Goal: Task Accomplishment & Management: Use online tool/utility

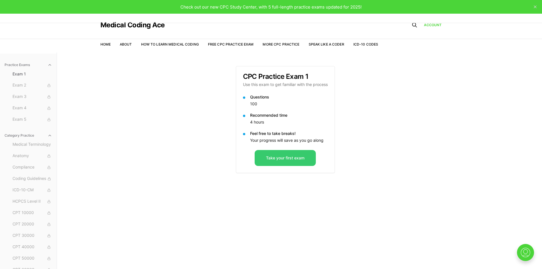
click at [286, 161] on button "Take your first exam" at bounding box center [285, 158] width 61 height 16
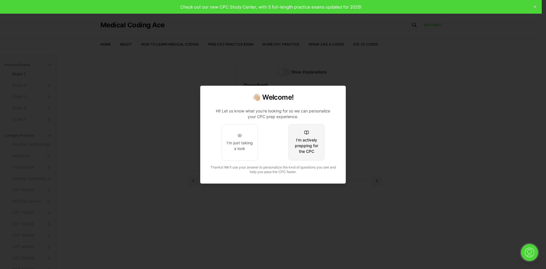
click at [307, 155] on button "I'm actively prepping for the CPC" at bounding box center [306, 142] width 36 height 36
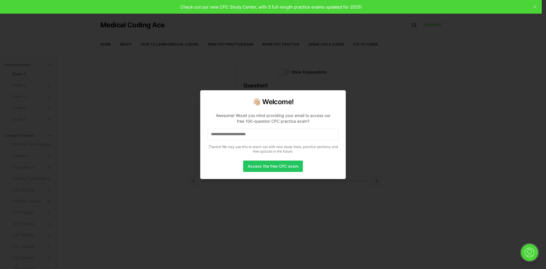
click at [274, 137] on input at bounding box center [272, 134] width 131 height 11
click at [274, 137] on input "*" at bounding box center [272, 134] width 131 height 11
click at [274, 137] on input at bounding box center [272, 134] width 131 height 11
click at [274, 137] on input "*" at bounding box center [272, 134] width 131 height 11
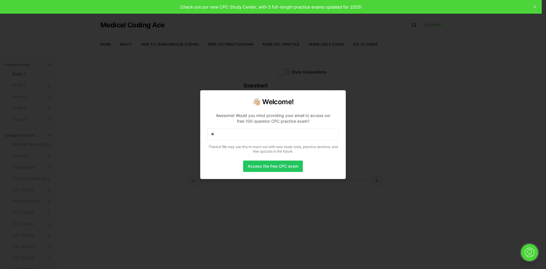
click at [274, 137] on input "**" at bounding box center [272, 134] width 131 height 11
click at [112, 77] on div at bounding box center [273, 134] width 546 height 269
